Goal: Information Seeking & Learning: Learn about a topic

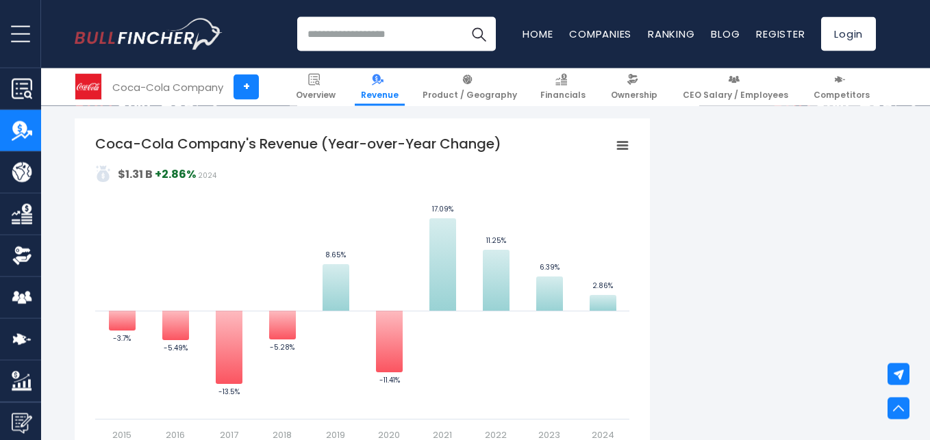
scroll to position [795, 0]
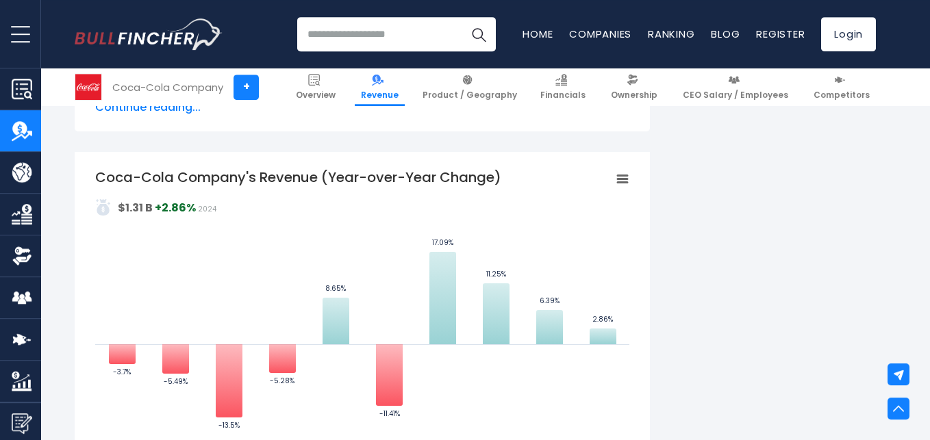
scroll to position [725, 0]
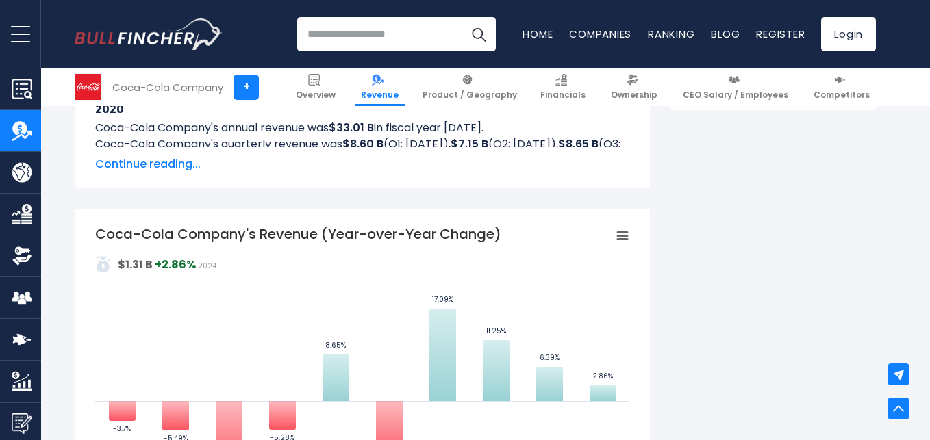
click at [163, 168] on span "Continue reading..." at bounding box center [362, 164] width 534 height 16
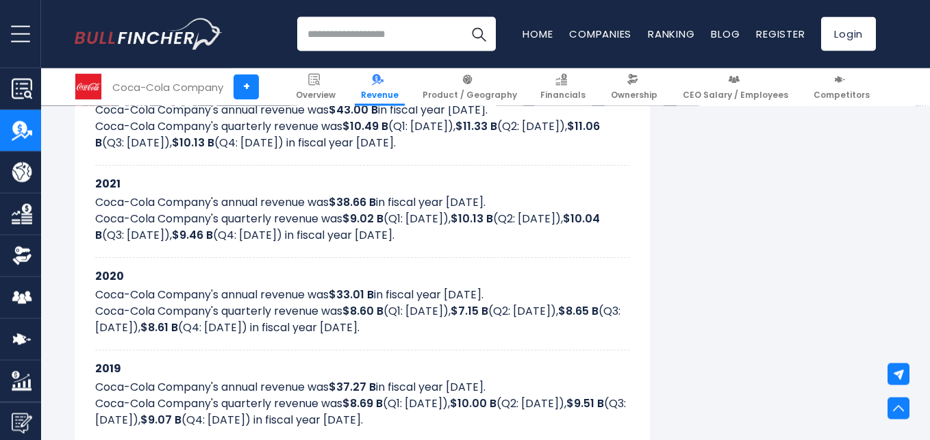
scroll to position [935, 0]
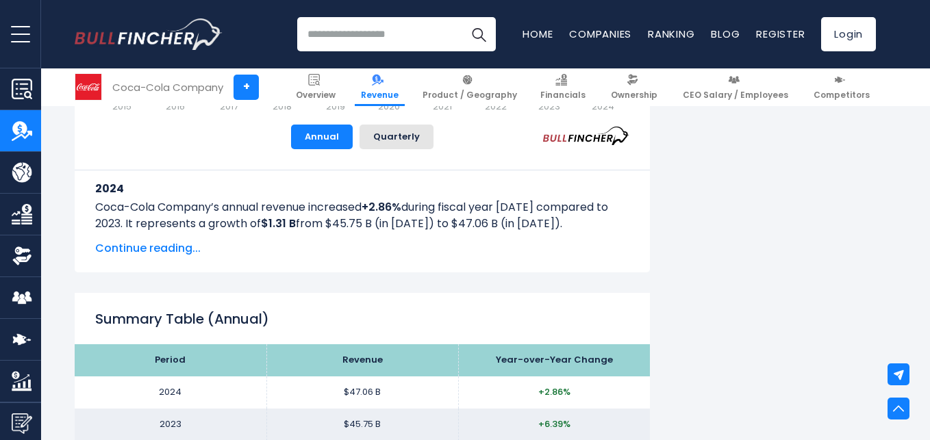
scroll to position [1214, 0]
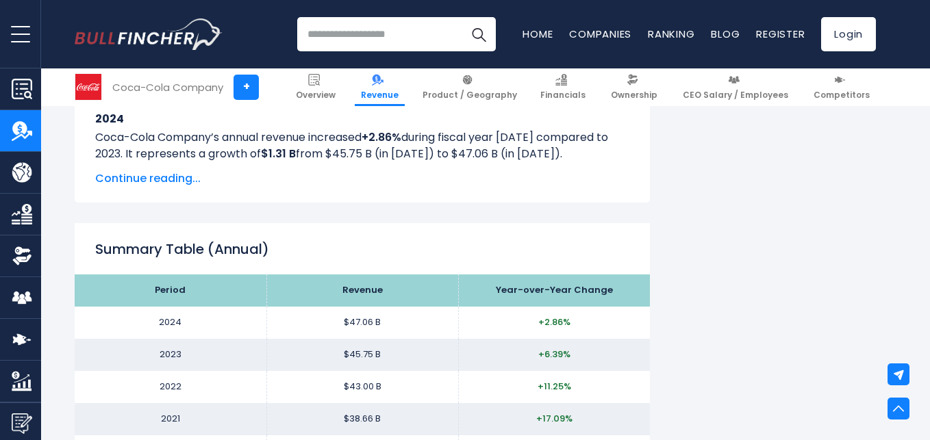
click at [189, 179] on span "Continue reading..." at bounding box center [362, 179] width 534 height 16
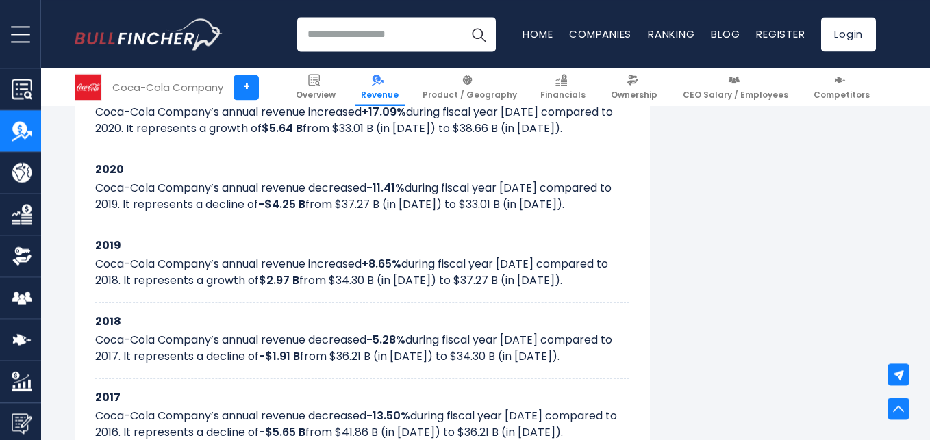
scroll to position [1494, 0]
